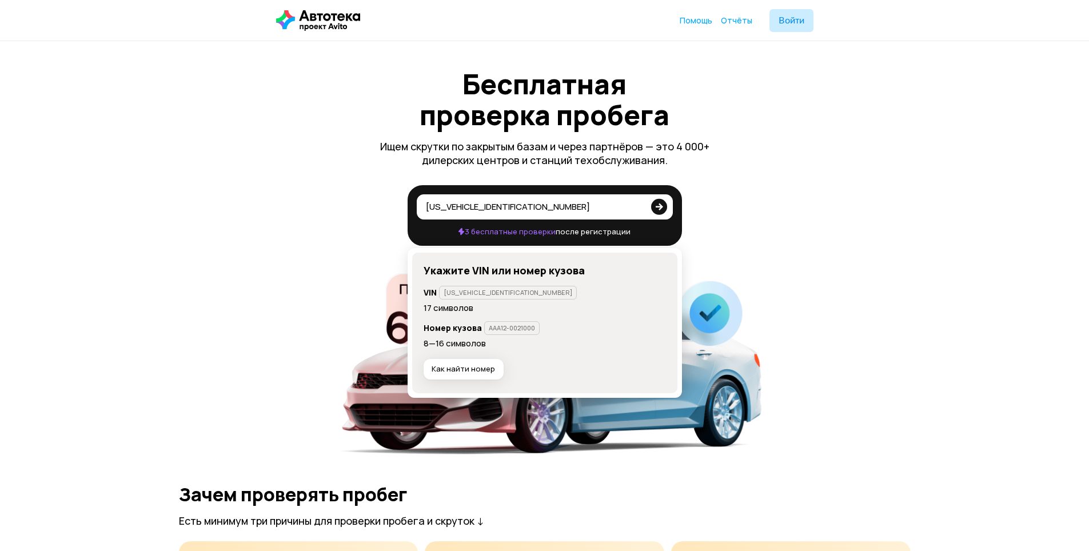
click at [658, 207] on icon at bounding box center [659, 205] width 16 height 23
click at [644, 207] on input "[US_VEHICLE_IDENTIFICATION_NUMBER]" at bounding box center [535, 206] width 218 height 11
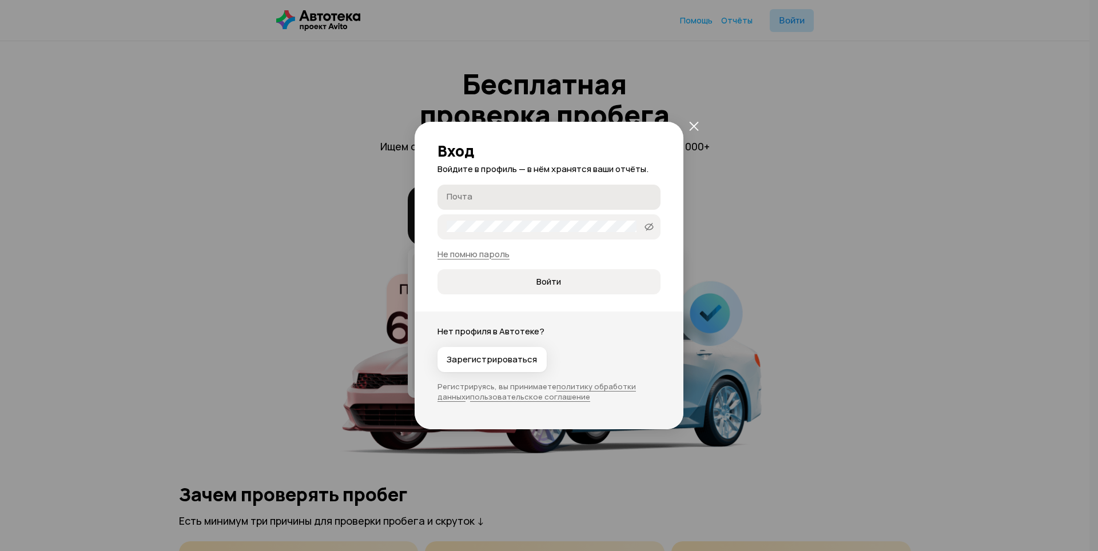
type input "[US_VEHICLE_IDENTIFICATION_NUMBER]"
click at [556, 196] on input "Почта" at bounding box center [551, 196] width 208 height 11
type input "ь"
type input "[EMAIL_ADDRESS][DOMAIN_NAME]"
click at [568, 279] on span "Войти" at bounding box center [549, 281] width 204 height 11
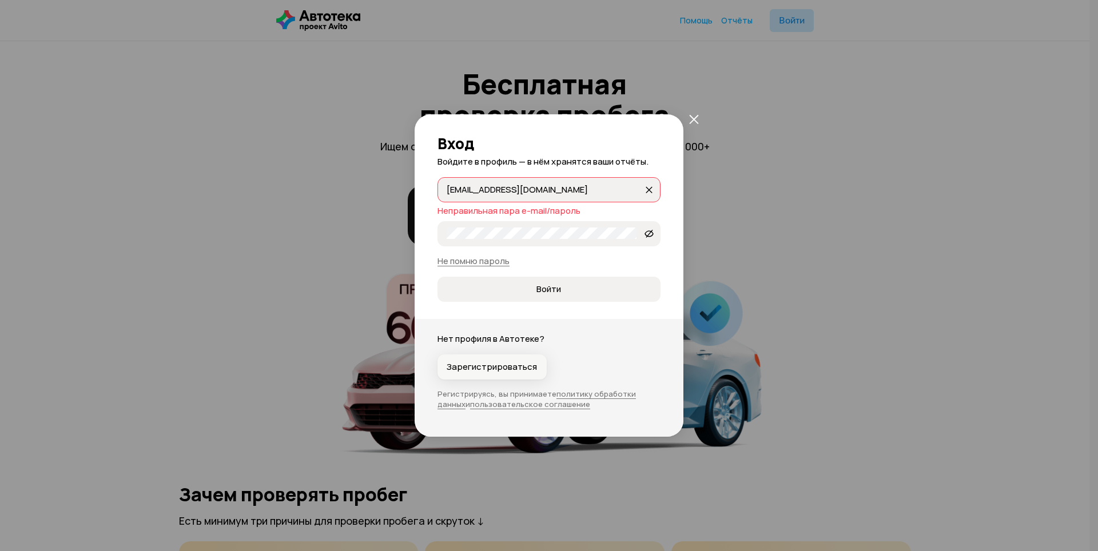
click at [476, 368] on span "Зарегистрироваться" at bounding box center [492, 366] width 90 height 11
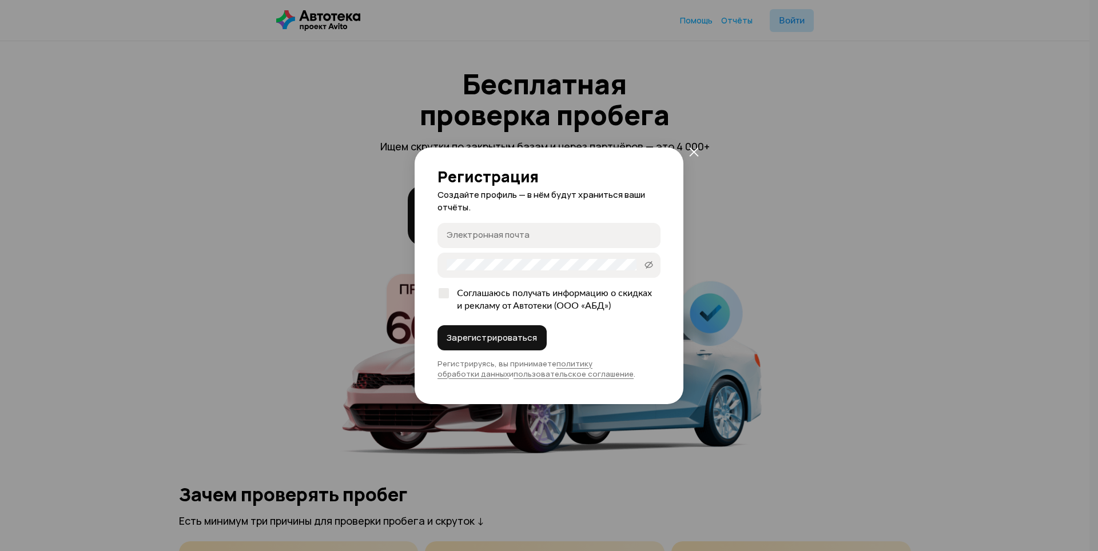
type input "[EMAIL_ADDRESS][DOMAIN_NAME]"
click at [500, 336] on span "Зарегистрироваться" at bounding box center [492, 337] width 90 height 11
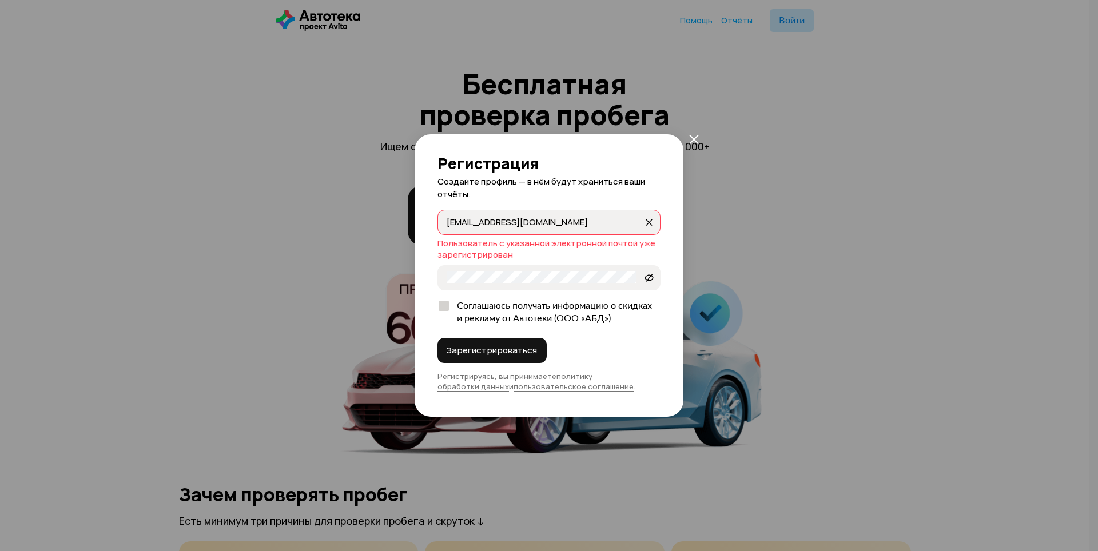
click at [445, 302] on div at bounding box center [444, 306] width 10 height 10
click at [445, 302] on input "Соглашаюсь получать информацию о скидках и рекламу от Автотеки (ООО «АБД»)" at bounding box center [440, 303] width 7 height 7
checkbox input "true"
click at [648, 225] on icon "закрыть" at bounding box center [649, 222] width 7 height 7
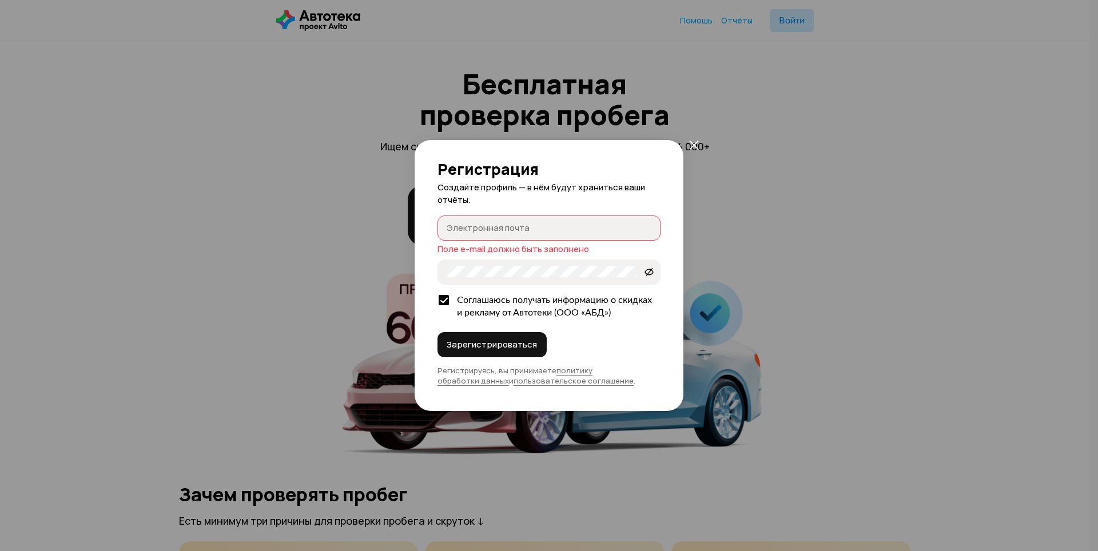
click at [694, 144] on icon "закрыть" at bounding box center [694, 145] width 10 height 10
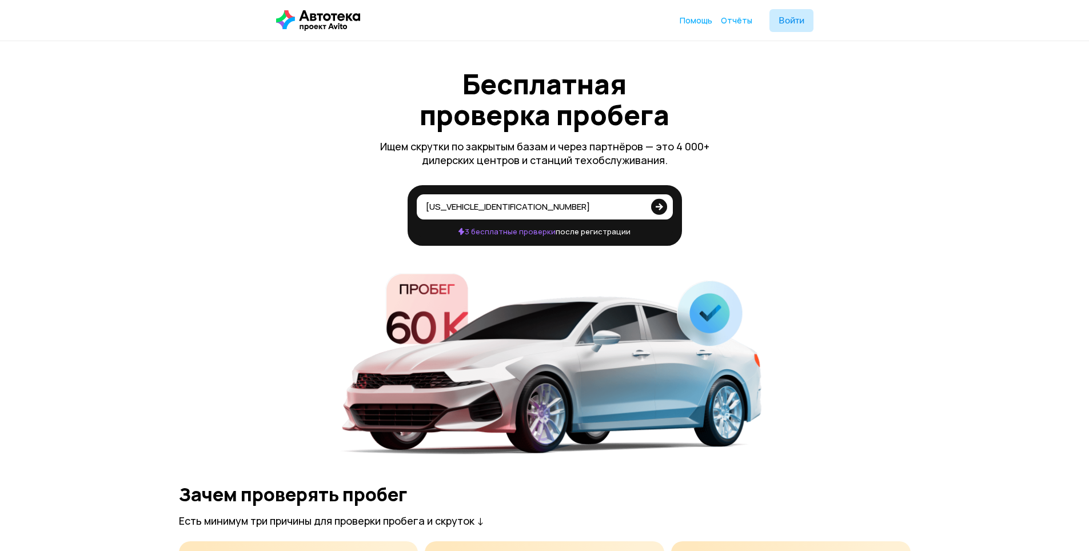
click at [659, 207] on icon at bounding box center [659, 205] width 16 height 23
click at [644, 207] on input "[US_VEHICLE_IDENTIFICATION_NUMBER]" at bounding box center [535, 206] width 218 height 11
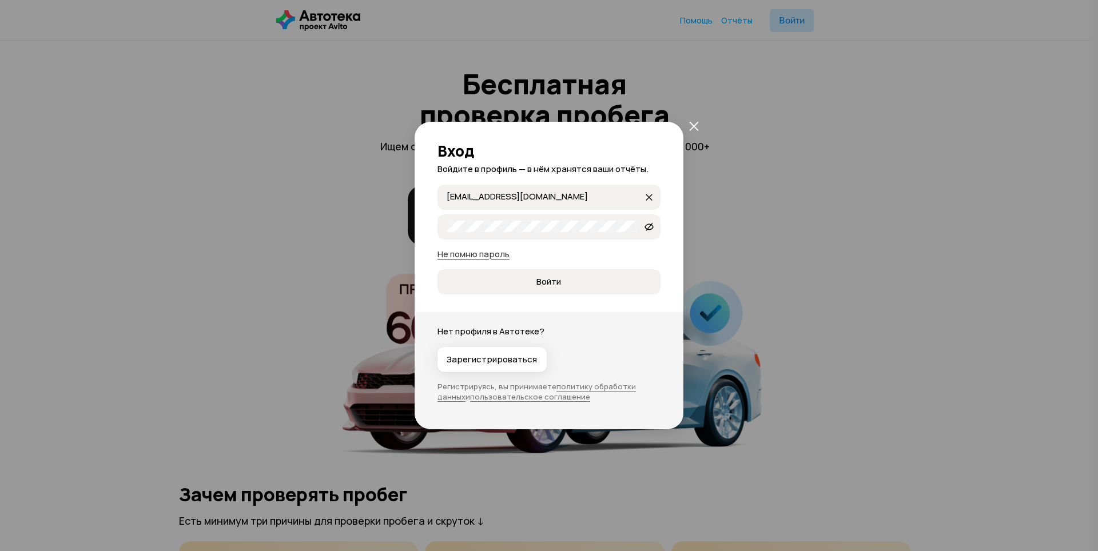
click at [486, 258] on link "Не помню пароль" at bounding box center [473, 254] width 72 height 12
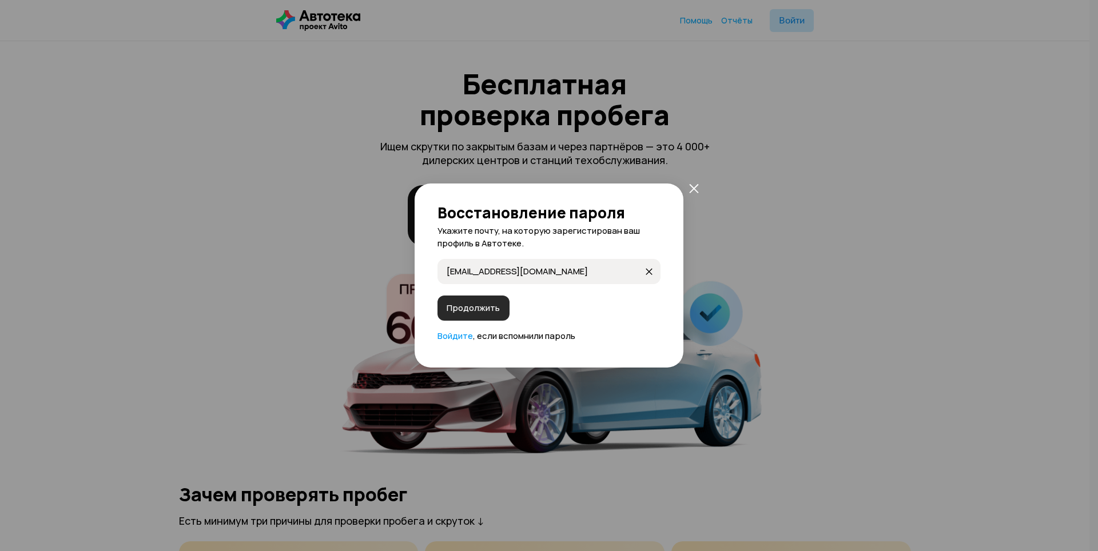
click at [496, 306] on button "Продолжить" at bounding box center [473, 308] width 72 height 25
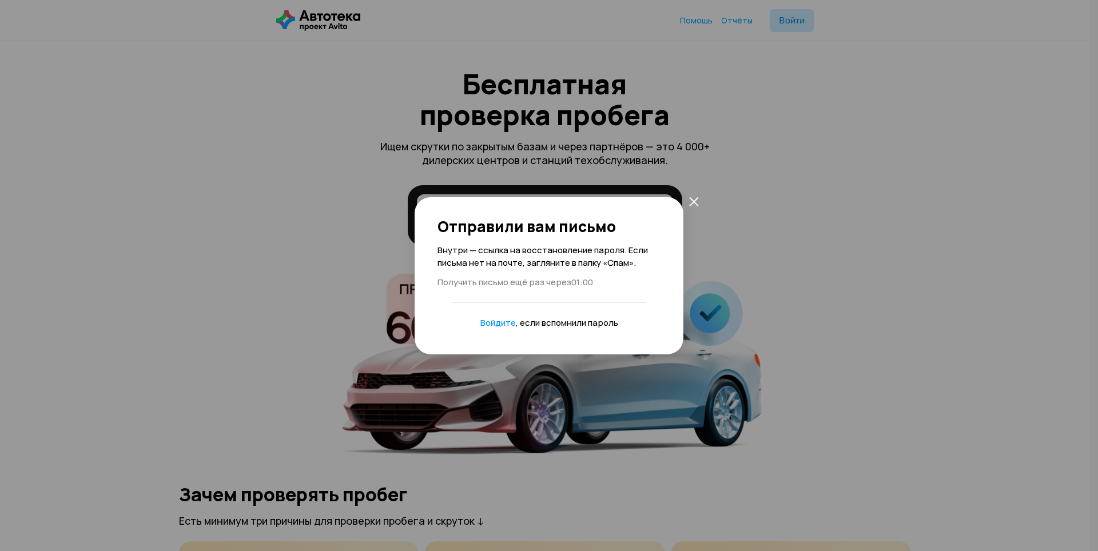
click at [555, 285] on p "Получить письмо ещё раз через 01:00" at bounding box center [548, 282] width 223 height 13
click at [689, 202] on icon "закрыть" at bounding box center [694, 202] width 10 height 10
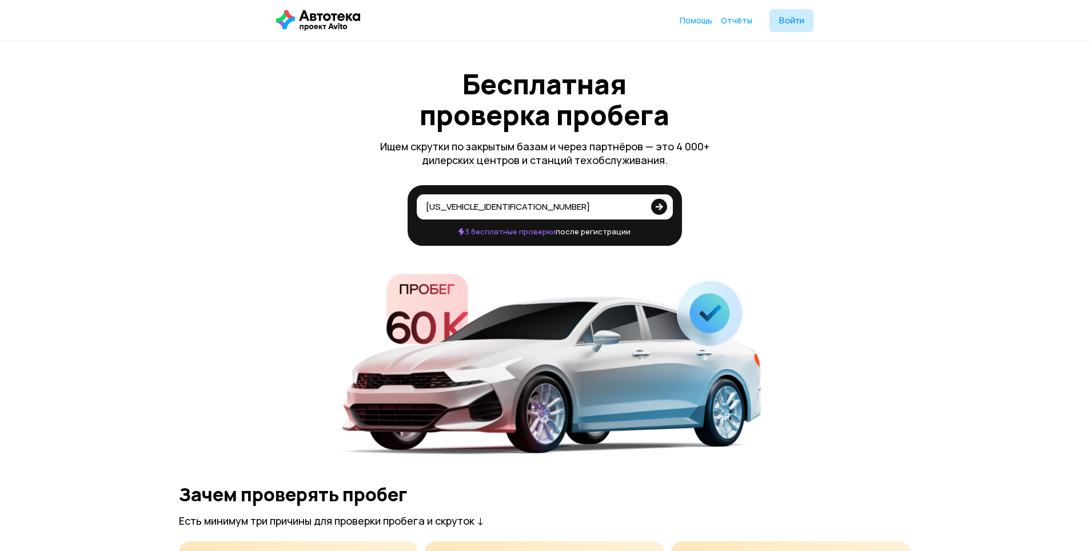
click at [666, 210] on icon at bounding box center [659, 205] width 16 height 23
click at [644, 210] on input "[US_VEHICLE_IDENTIFICATION_NUMBER]" at bounding box center [535, 206] width 218 height 11
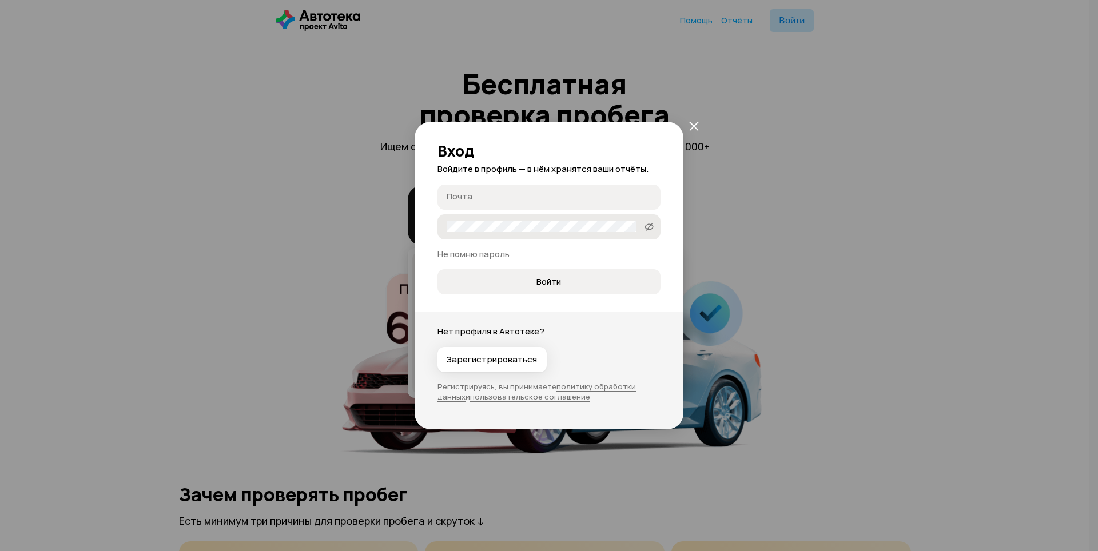
type input "[EMAIL_ADDRESS][DOMAIN_NAME]"
click at [495, 257] on link "Не помню пароль" at bounding box center [473, 254] width 72 height 12
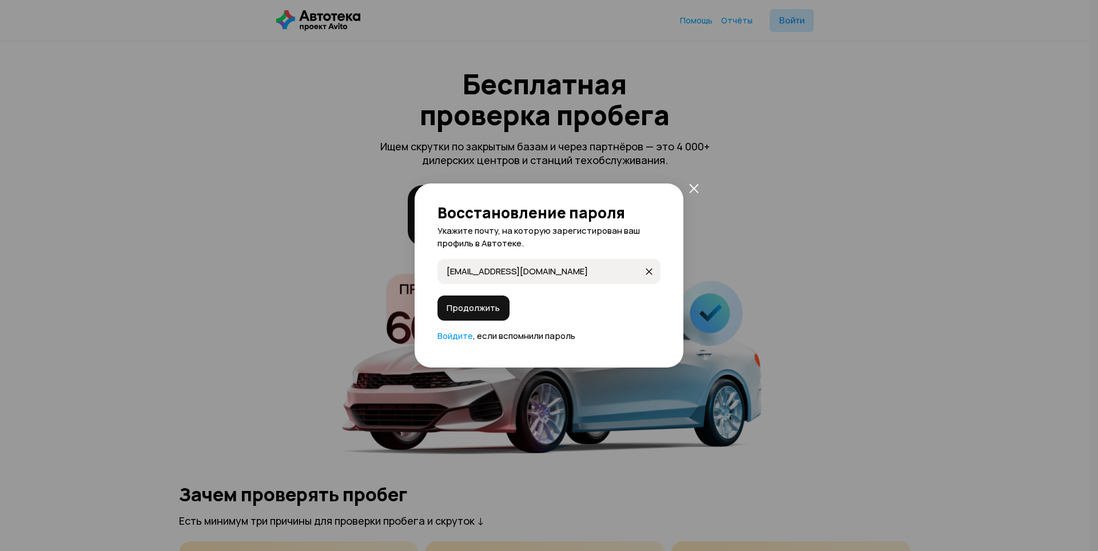
click at [691, 190] on icon "закрыть" at bounding box center [694, 189] width 10 height 10
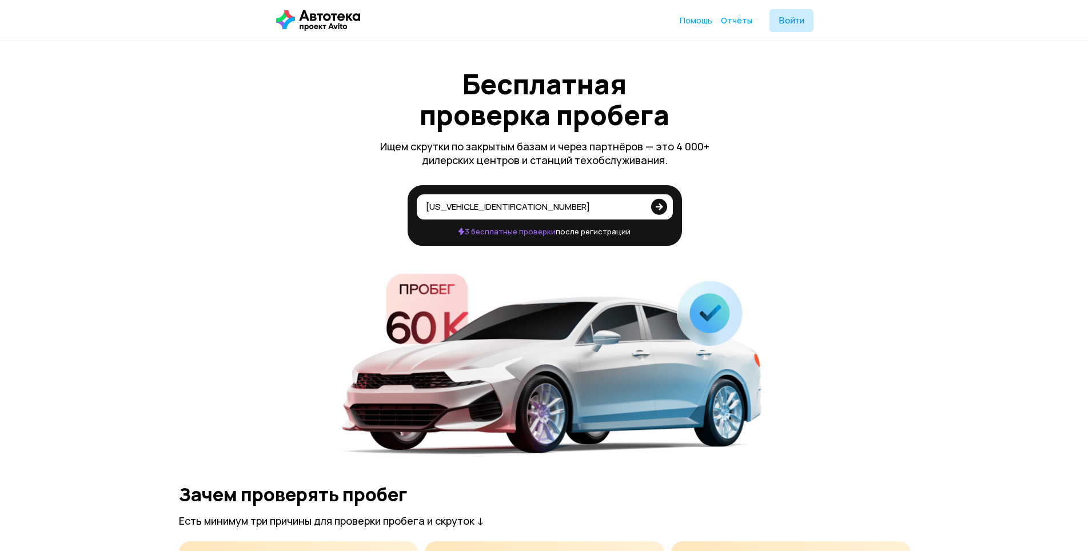
click at [659, 210] on icon at bounding box center [659, 205] width 16 height 23
click at [644, 210] on input "[US_VEHICLE_IDENTIFICATION_NUMBER]" at bounding box center [535, 206] width 218 height 11
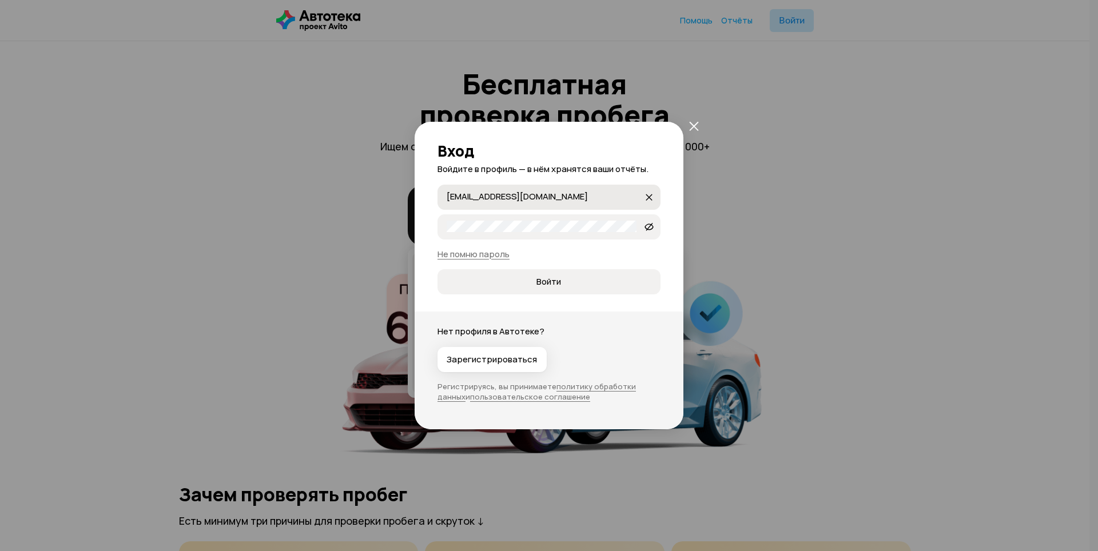
click at [647, 196] on icon "закрыть" at bounding box center [649, 197] width 7 height 7
type input "[EMAIL_ADDRESS][DOMAIN_NAME]"
click at [542, 281] on span "Войти" at bounding box center [548, 281] width 25 height 11
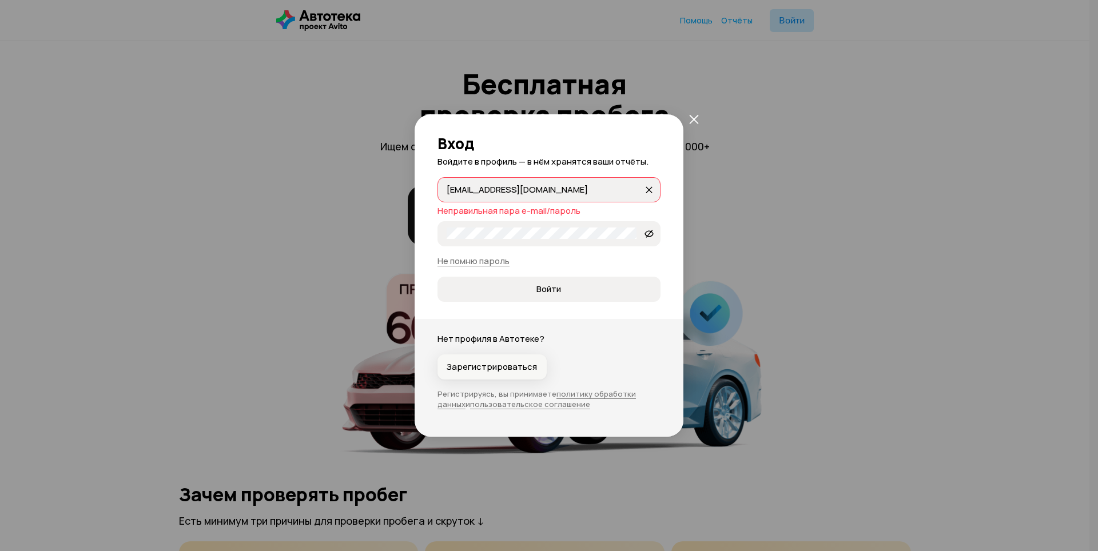
click at [493, 368] on span "Зарегистрироваться" at bounding box center [492, 366] width 90 height 11
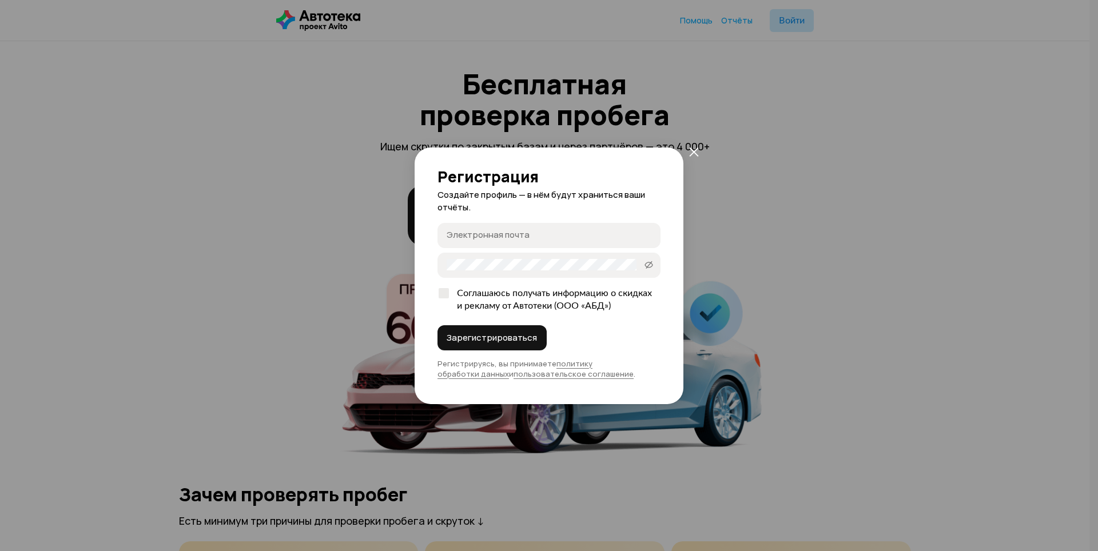
type input "[EMAIL_ADDRESS][DOMAIN_NAME]"
click at [647, 233] on icon "закрыть" at bounding box center [649, 235] width 6 height 6
type input "[EMAIL_ADDRESS][DOMAIN_NAME]"
click at [650, 265] on icon at bounding box center [648, 264] width 9 height 11
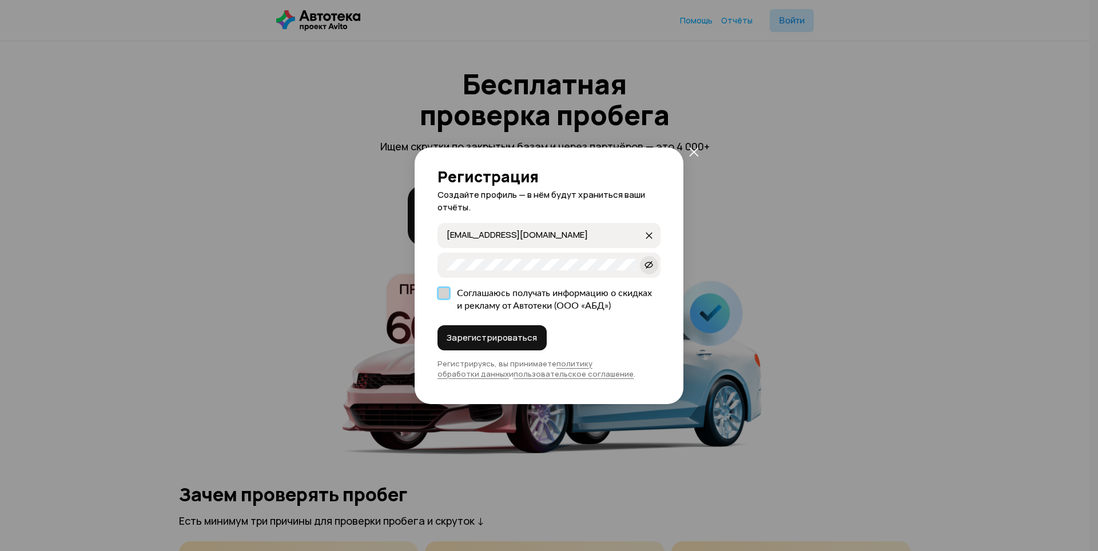
click at [442, 292] on label "Соглашаюсь получать информацию о скидках и рекламу от Автотеки (ООО «АБД»)" at bounding box center [548, 299] width 223 height 35
click at [442, 292] on input "Соглашаюсь получать информацию о скидках и рекламу от Автотеки (ООО «АБД»)" at bounding box center [440, 290] width 7 height 7
checkbox input "true"
click at [479, 329] on button "Зарегистрироваться" at bounding box center [491, 337] width 109 height 25
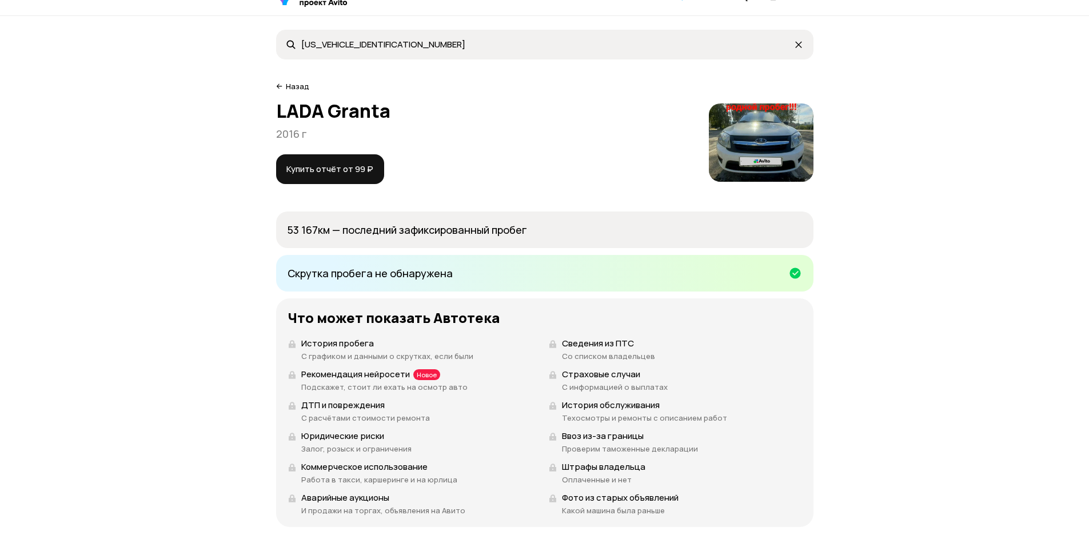
scroll to position [45, 0]
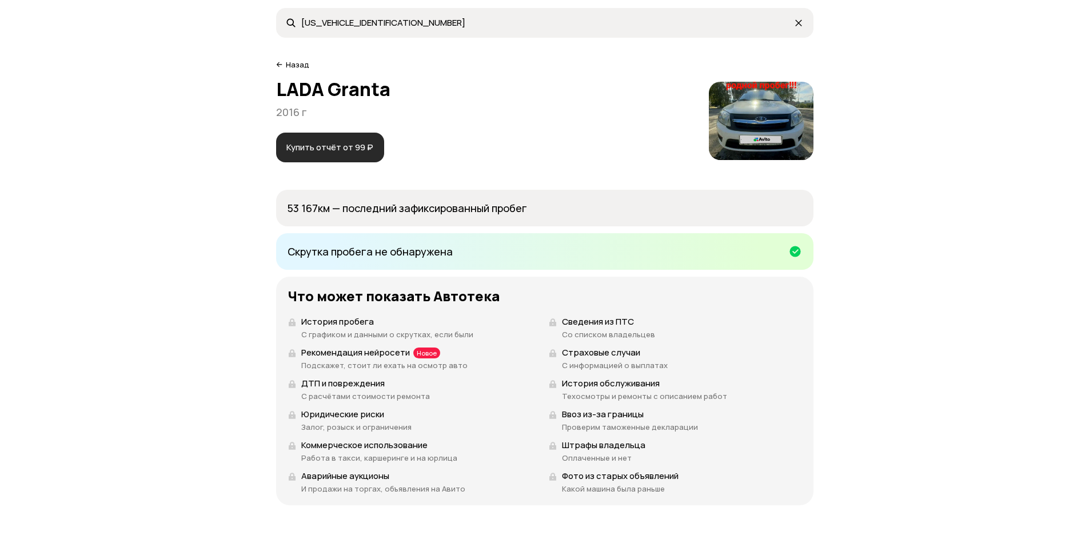
click at [354, 151] on span "Купить отчёт от 99 ₽" at bounding box center [329, 147] width 87 height 11
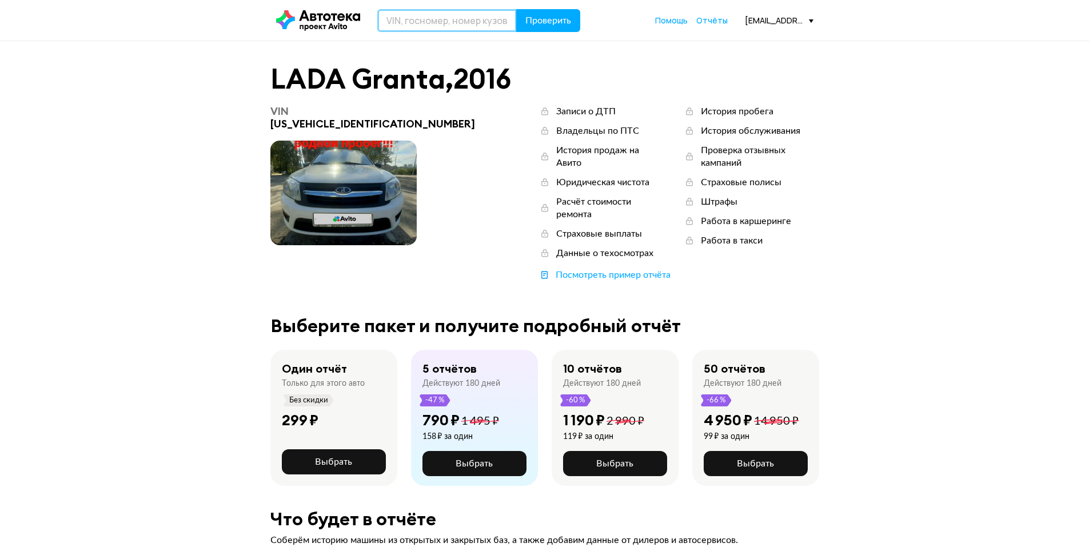
click at [458, 25] on input "text" at bounding box center [447, 20] width 140 height 23
type input "[US_VEHICLE_IDENTIFICATION_NUMBER]"
click at [542, 19] on span "Проверить" at bounding box center [548, 20] width 46 height 9
click at [318, 21] on icon at bounding box center [318, 20] width 84 height 21
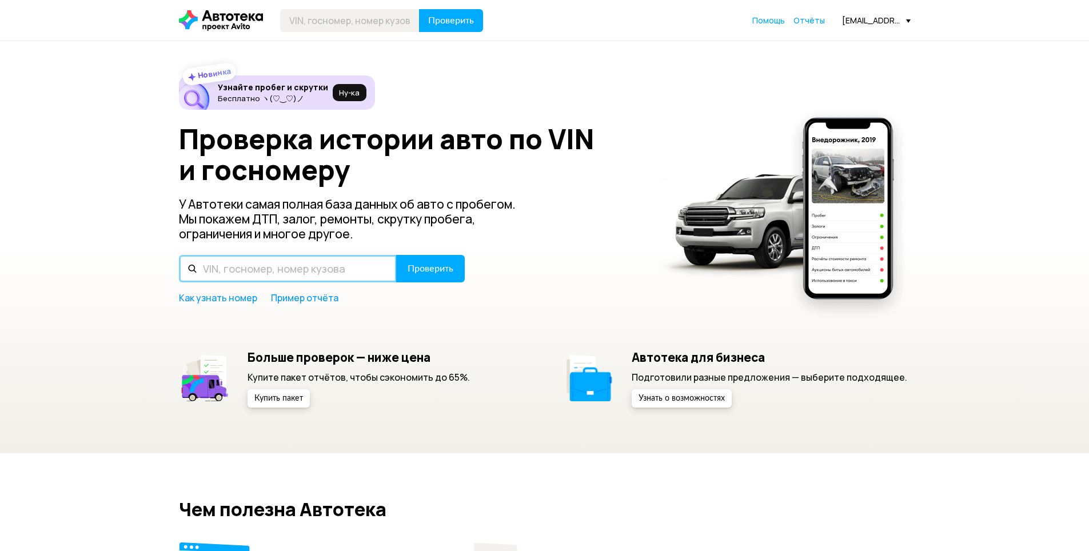
click at [346, 269] on input "text" at bounding box center [288, 268] width 218 height 27
paste input "[US_VEHICLE_IDENTIFICATION_NUMBER]"
type input "[US_VEHICLE_IDENTIFICATION_NUMBER]"
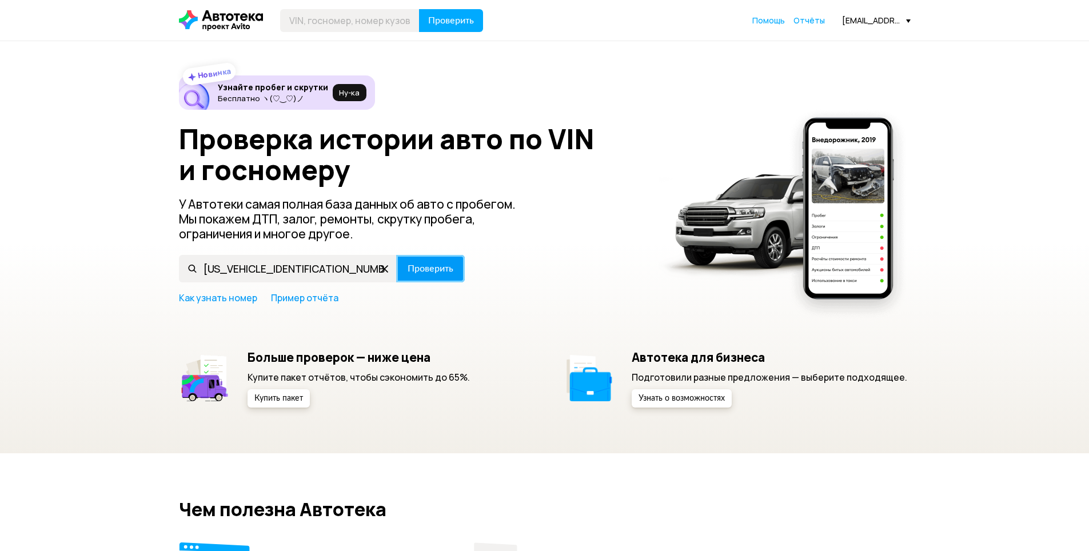
click at [421, 271] on span "Проверить" at bounding box center [431, 268] width 46 height 9
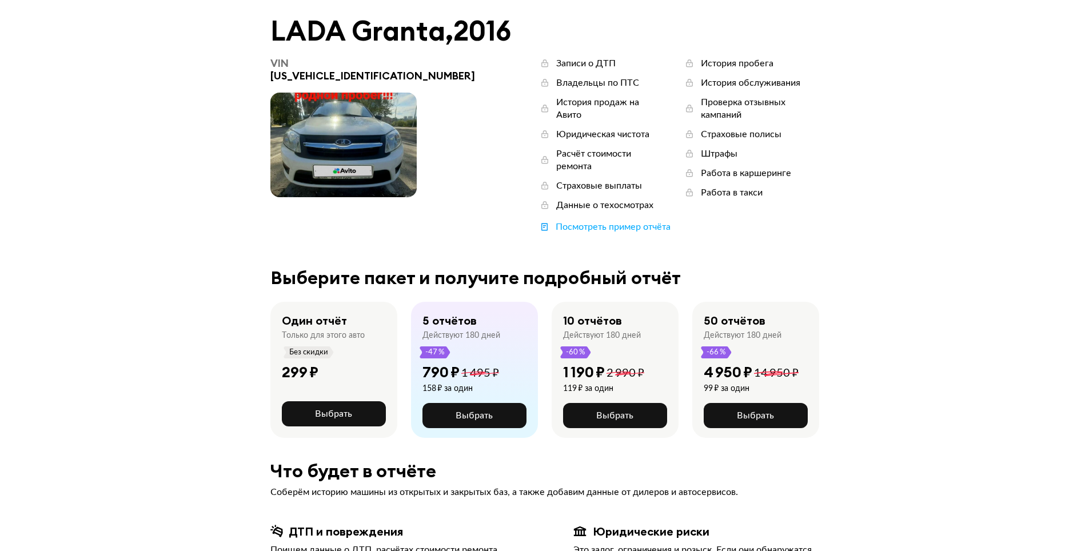
scroll to position [27, 0]
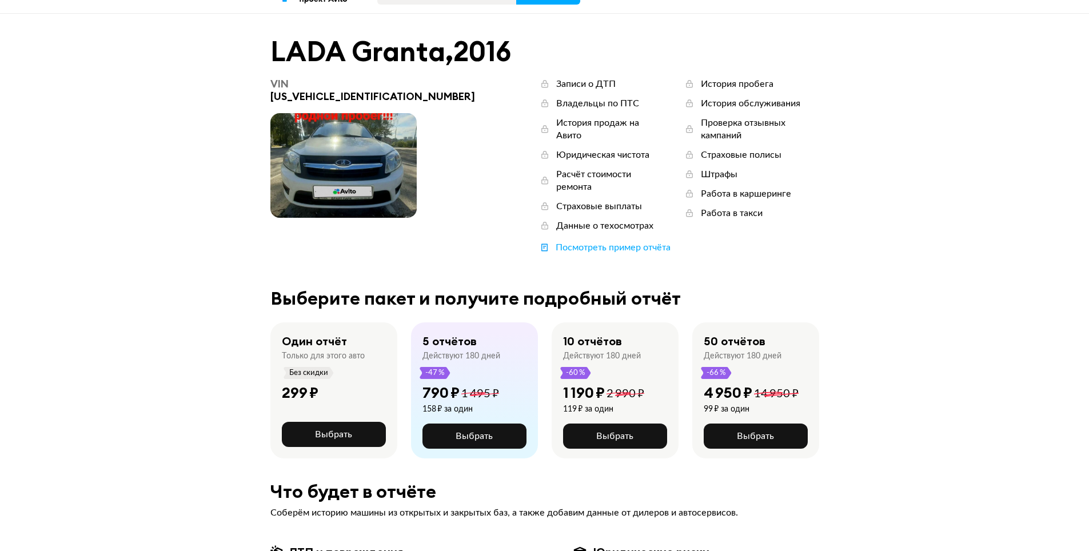
click at [324, 156] on span at bounding box center [343, 165] width 146 height 105
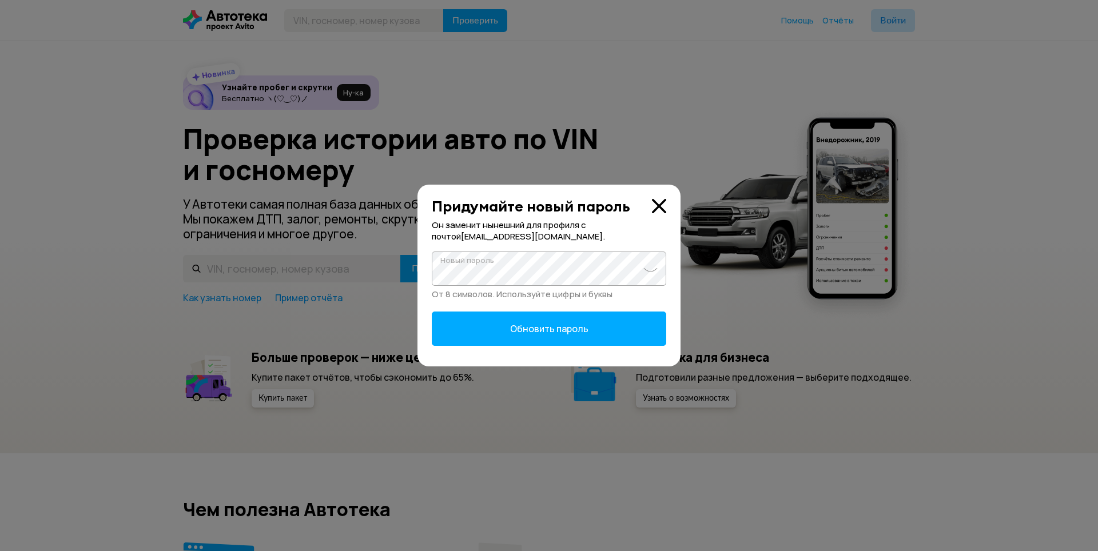
click at [545, 328] on span "Обновить пароль" at bounding box center [549, 329] width 78 height 13
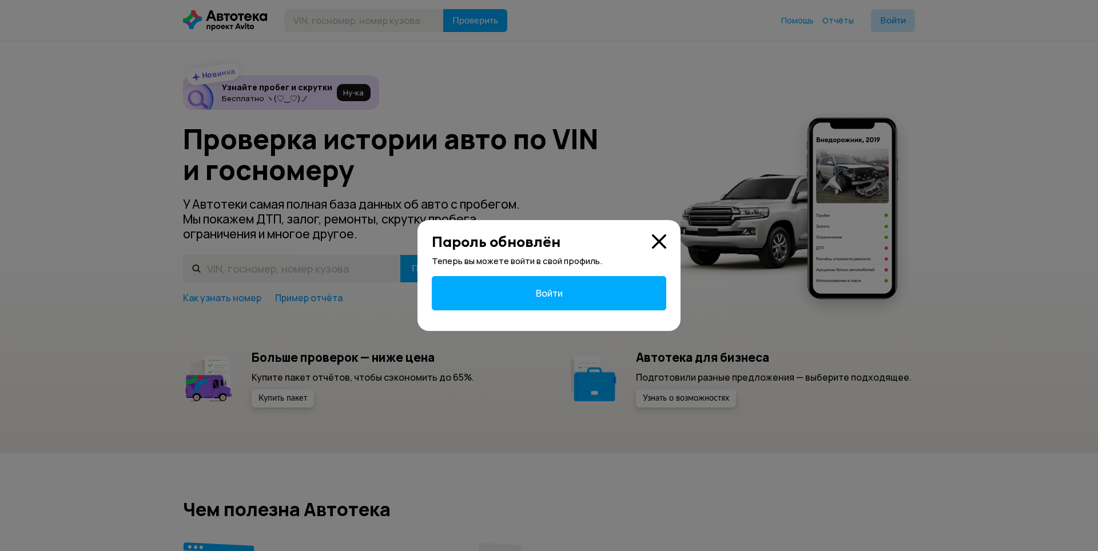
click at [515, 288] on button "Войти" at bounding box center [549, 293] width 234 height 34
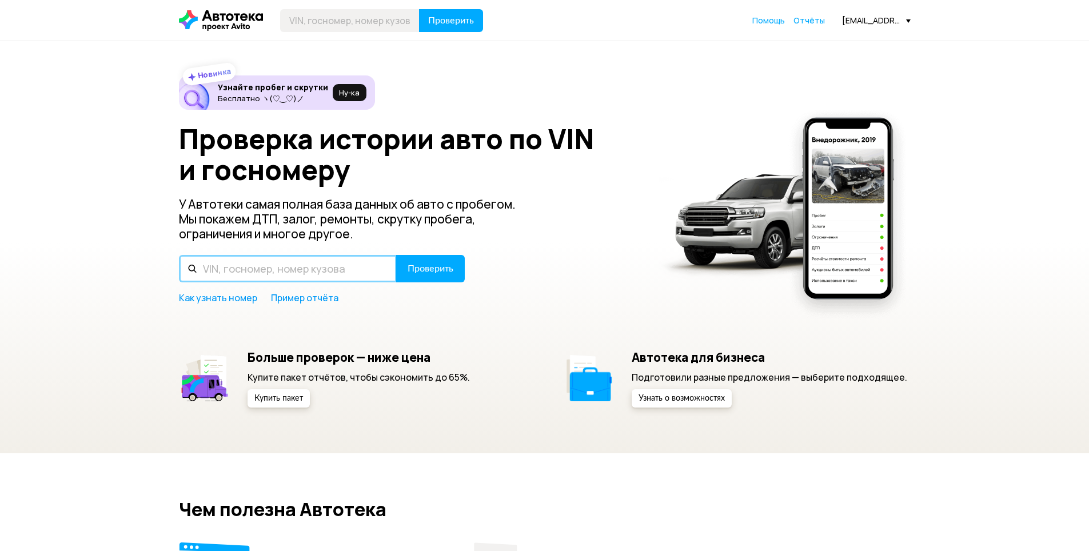
click at [348, 274] on input "text" at bounding box center [288, 268] width 218 height 27
paste input "[US_VEHICLE_IDENTIFICATION_NUMBER]"
type input "[US_VEHICLE_IDENTIFICATION_NUMBER]"
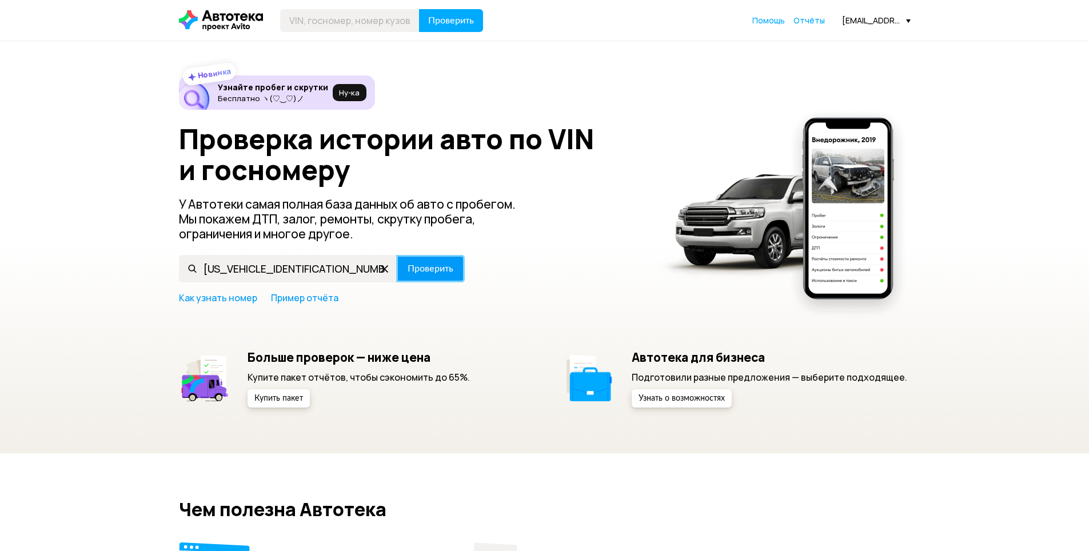
click at [423, 272] on span "Проверить" at bounding box center [431, 268] width 46 height 9
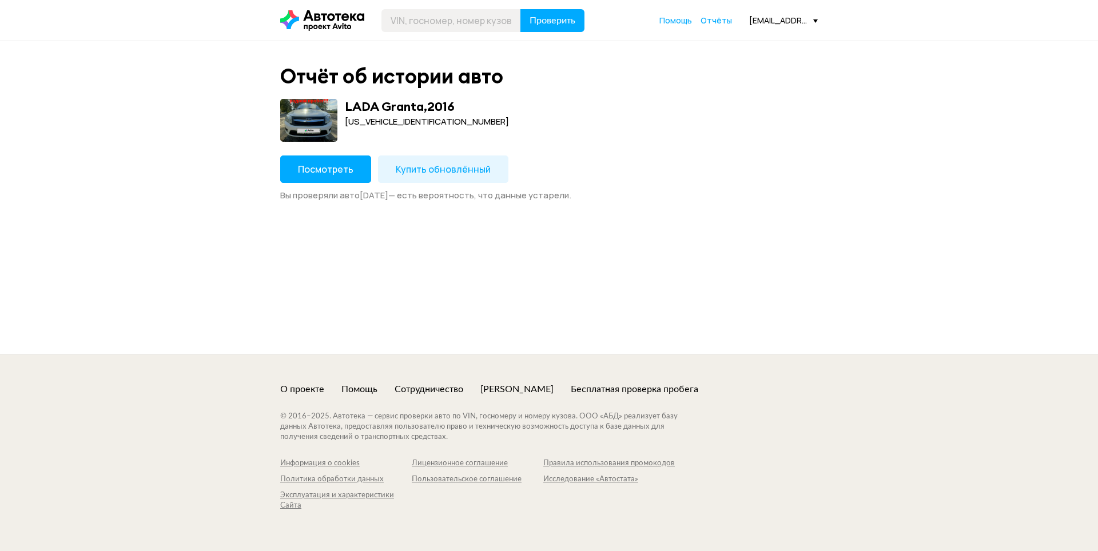
click at [323, 172] on span "Посмотреть" at bounding box center [325, 169] width 55 height 13
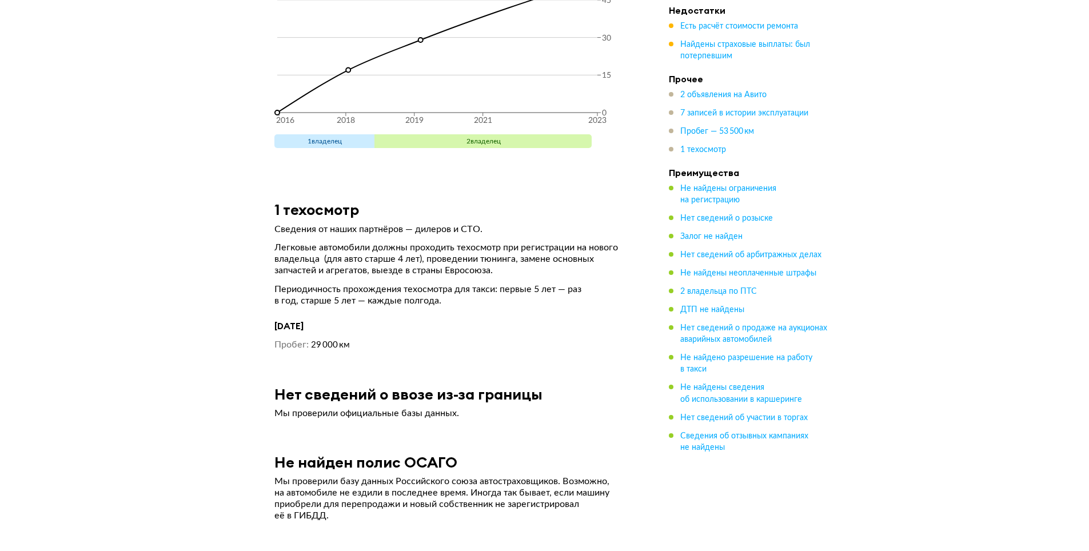
scroll to position [4003, 0]
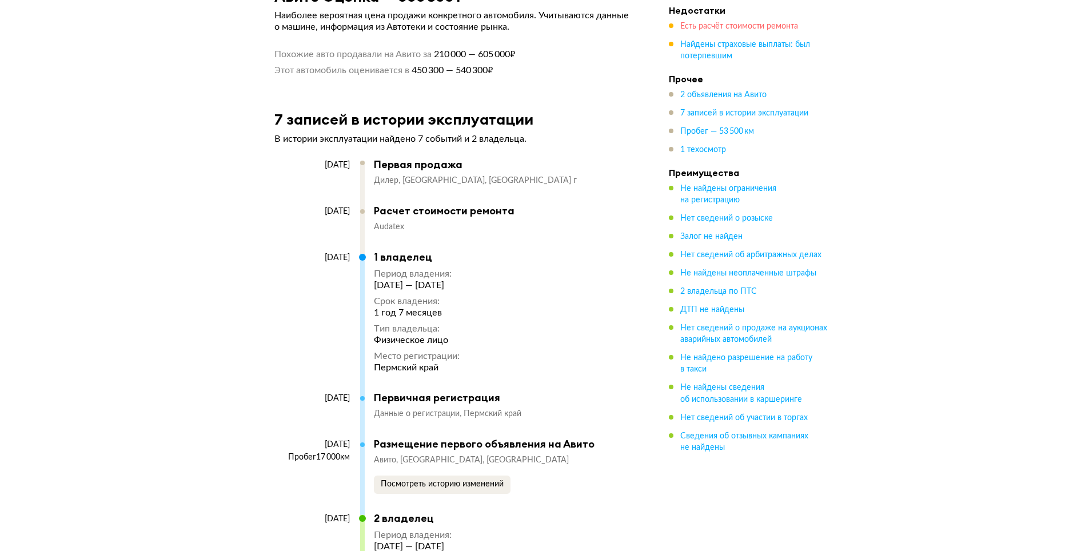
click at [752, 27] on span "Есть расчёт стоимости ремонта" at bounding box center [739, 26] width 118 height 8
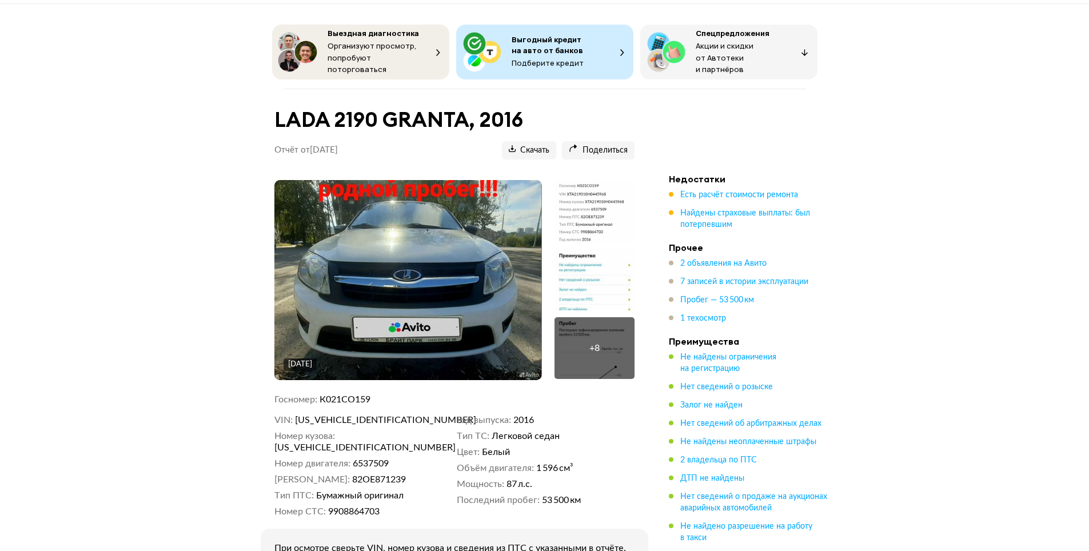
scroll to position [0, 0]
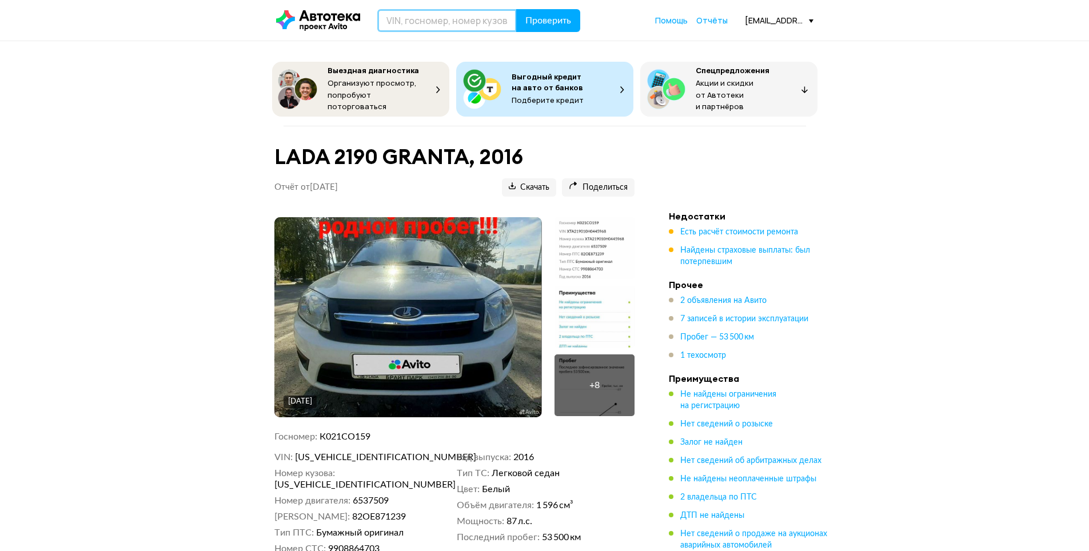
click at [455, 24] on input "text" at bounding box center [447, 20] width 140 height 23
paste input "[US_VEHICLE_IDENTIFICATION_NUMBER]"
type input "[US_VEHICLE_IDENTIFICATION_NUMBER]"
click at [550, 18] on span "Проверить" at bounding box center [548, 20] width 46 height 9
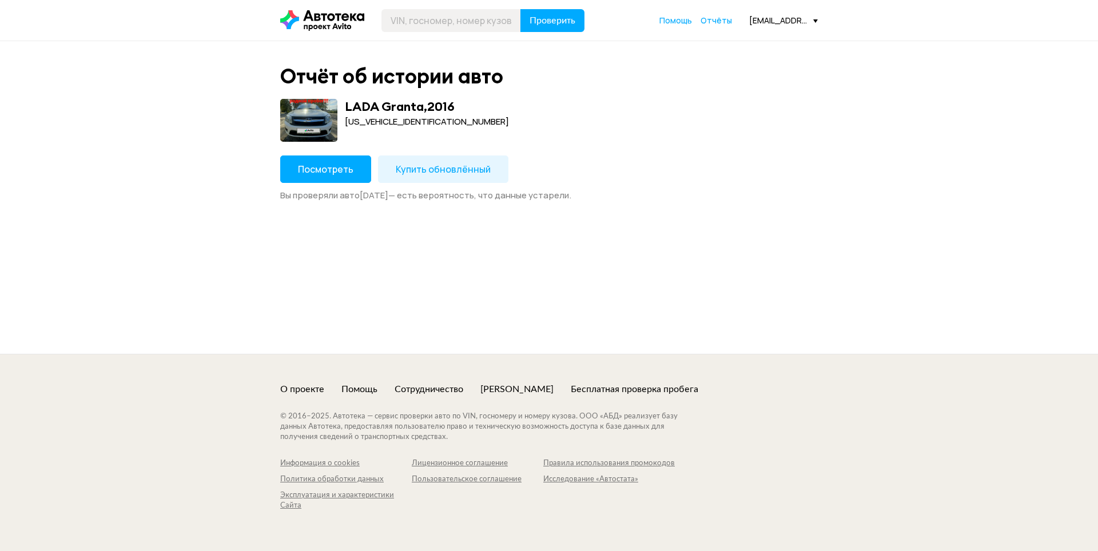
click at [412, 170] on span "Купить обновлённый" at bounding box center [443, 169] width 95 height 13
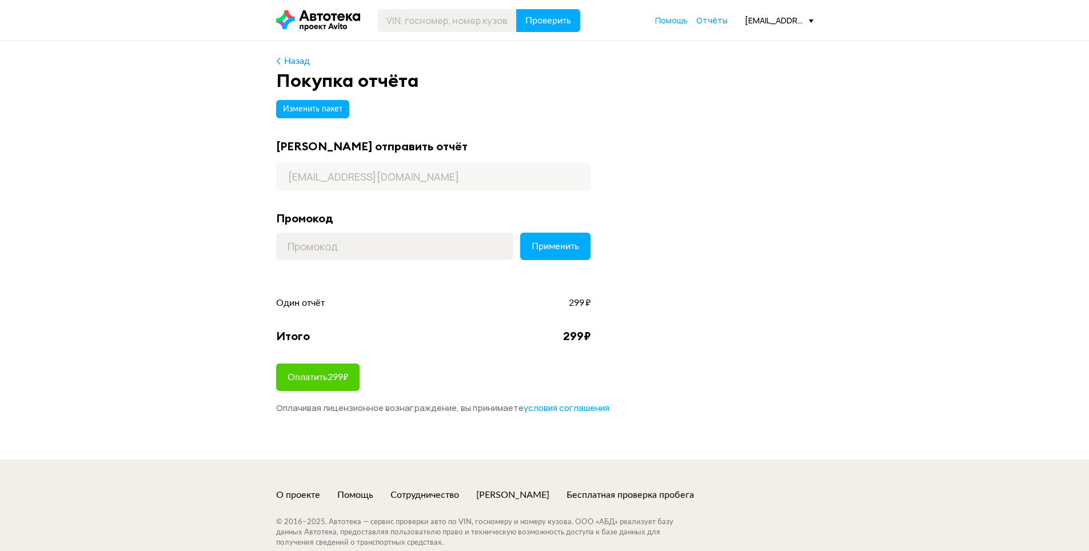
click at [784, 23] on div "[EMAIL_ADDRESS][DOMAIN_NAME]" at bounding box center [779, 20] width 69 height 11
click at [753, 159] on span "Выйти" at bounding box center [760, 159] width 107 height 29
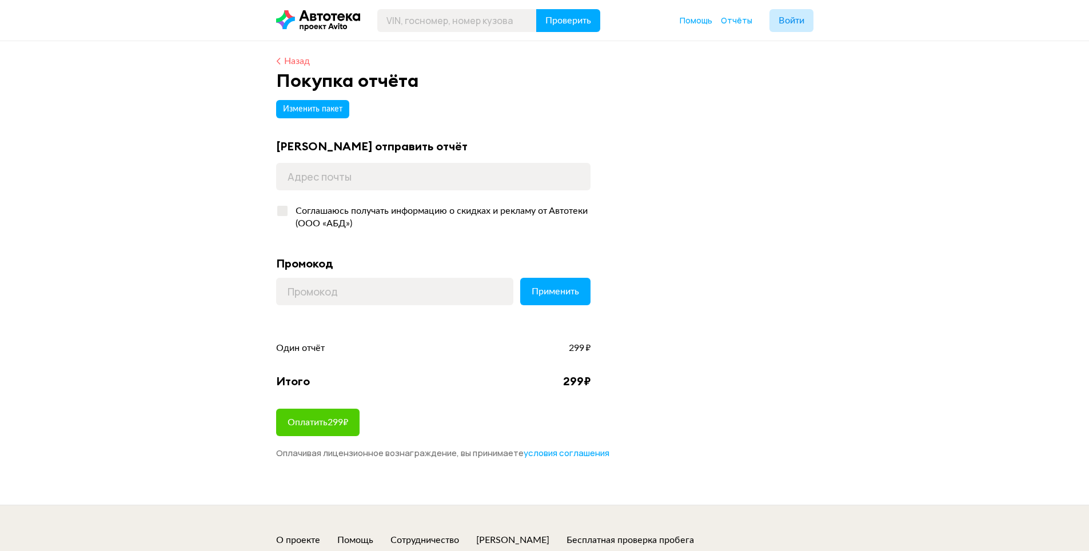
click at [306, 66] on div "Назад" at bounding box center [297, 61] width 26 height 13
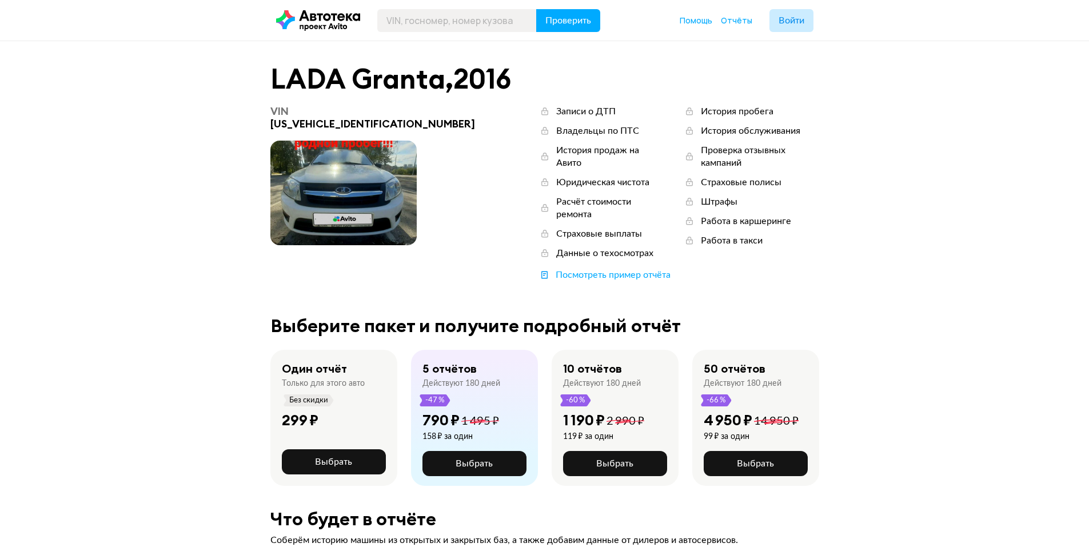
click at [321, 15] on icon at bounding box center [318, 20] width 84 height 21
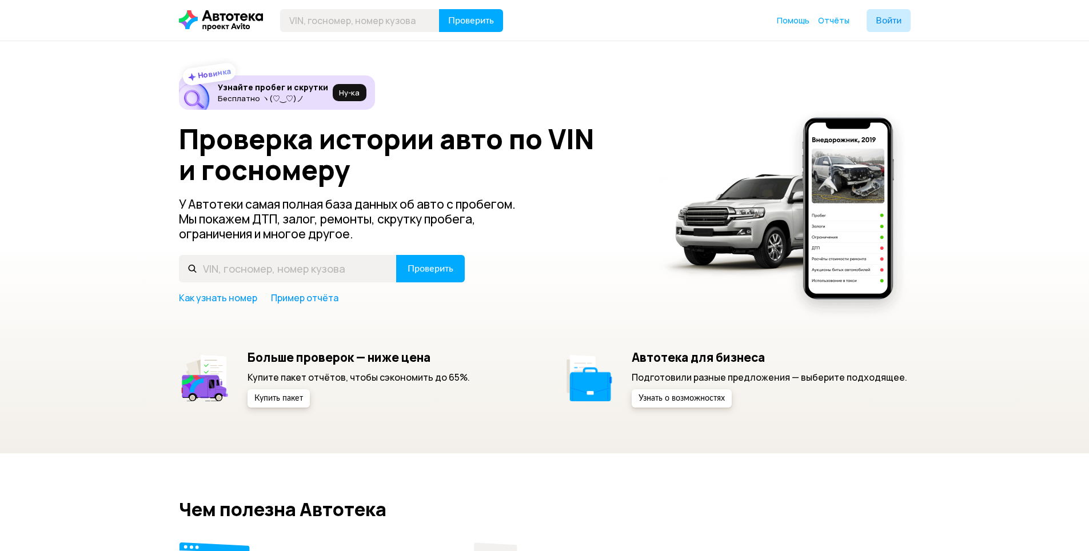
click at [234, 19] on icon at bounding box center [221, 20] width 84 height 21
